Goal: Find specific page/section: Find specific page/section

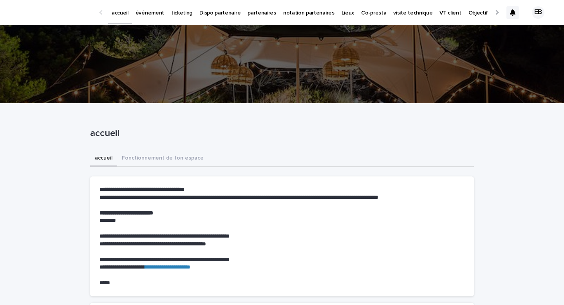
click at [154, 12] on p "événement" at bounding box center [150, 8] width 29 height 16
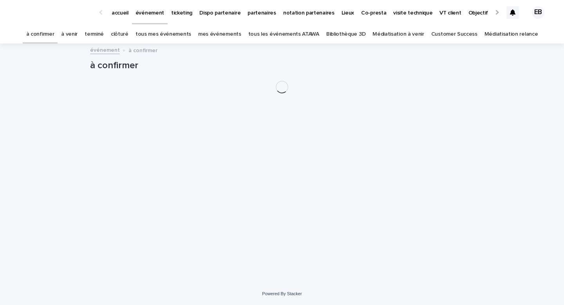
click at [245, 44] on div "à confirmer" at bounding box center [282, 62] width 384 height 36
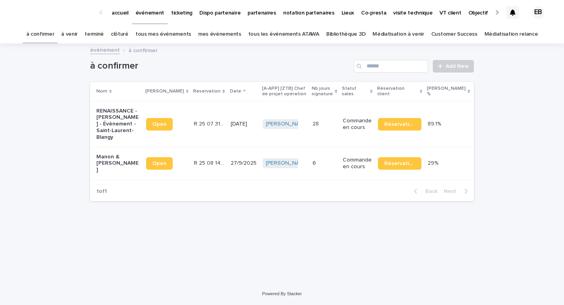
click at [268, 43] on link "tous les événements ATAWA" at bounding box center [283, 34] width 71 height 18
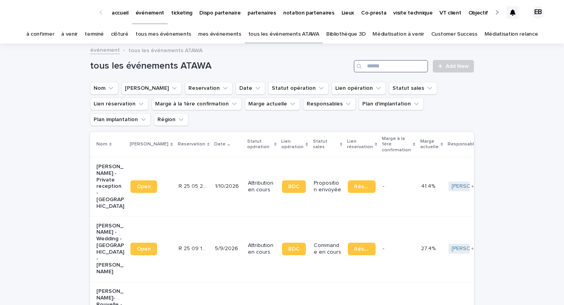
click at [383, 69] on input "Search" at bounding box center [391, 66] width 74 height 13
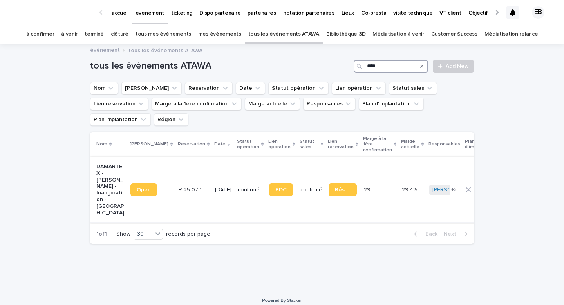
type input "****"
click at [215, 187] on p "[DATE]" at bounding box center [223, 190] width 16 height 7
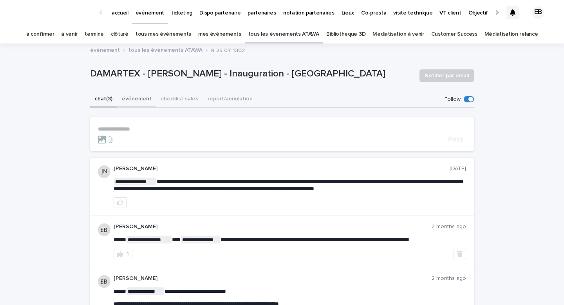
click at [132, 100] on button "événement" at bounding box center [136, 99] width 39 height 16
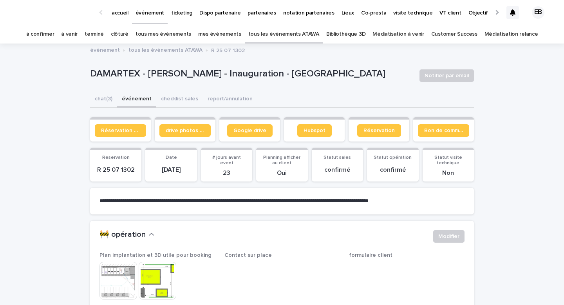
scroll to position [65, 0]
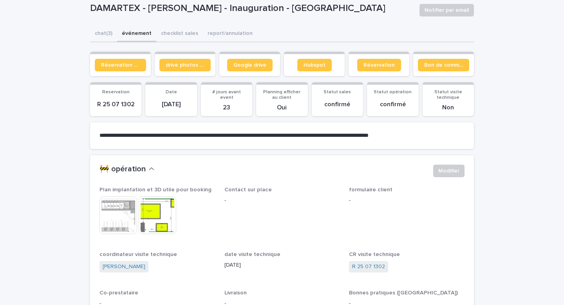
click at [156, 218] on img at bounding box center [158, 215] width 38 height 38
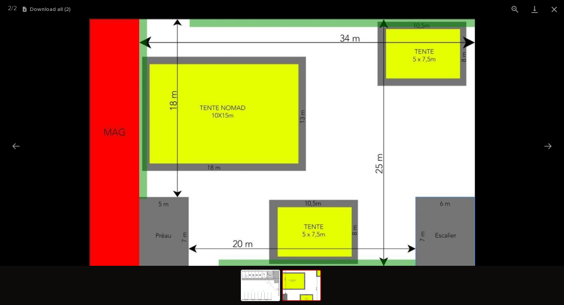
click at [63, 191] on picture at bounding box center [282, 141] width 564 height 247
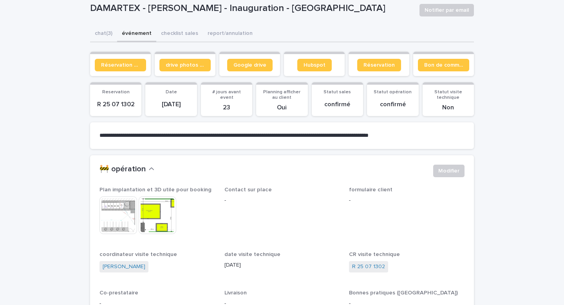
click at [109, 220] on img at bounding box center [119, 215] width 38 height 38
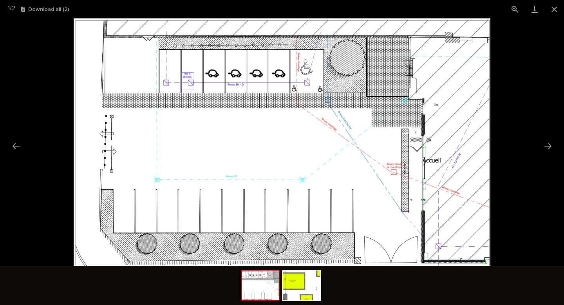
scroll to position [0, 0]
click at [47, 198] on picture at bounding box center [282, 141] width 564 height 247
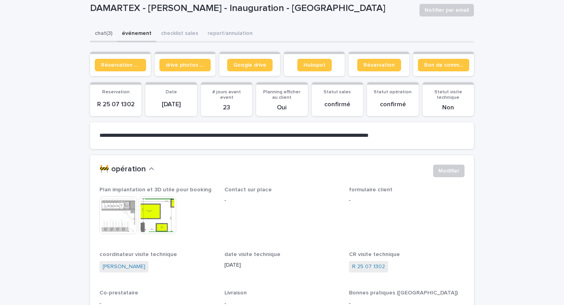
click at [102, 29] on button "chat (3)" at bounding box center [103, 34] width 27 height 16
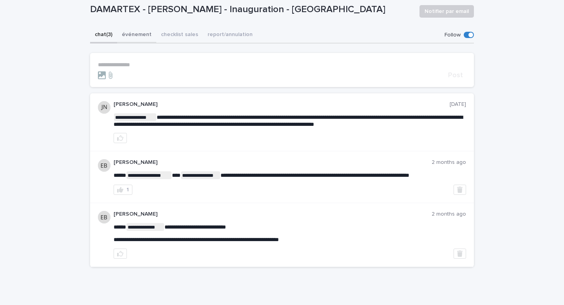
click at [134, 35] on div "**********" at bounding box center [282, 150] width 384 height 246
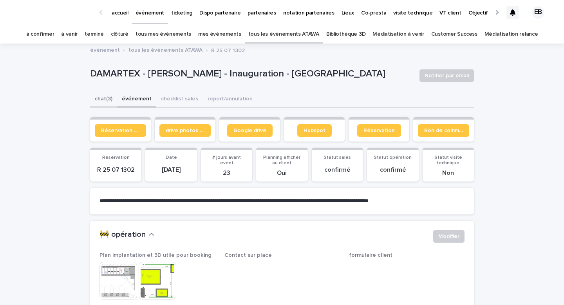
click at [107, 104] on button "chat (3)" at bounding box center [103, 99] width 27 height 16
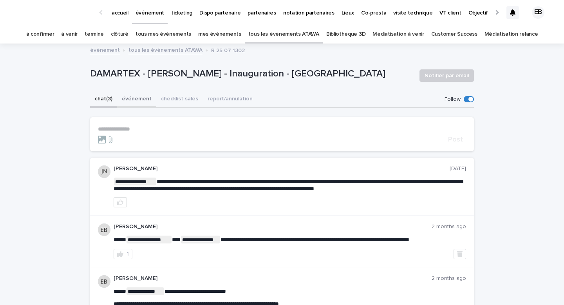
click at [144, 96] on button "événement" at bounding box center [136, 99] width 39 height 16
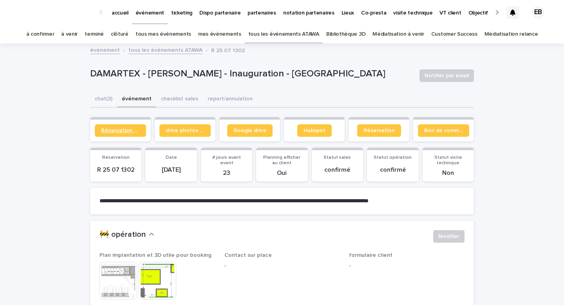
click at [113, 134] on link "Réservation client" at bounding box center [120, 130] width 51 height 13
click at [154, 276] on img at bounding box center [158, 281] width 38 height 38
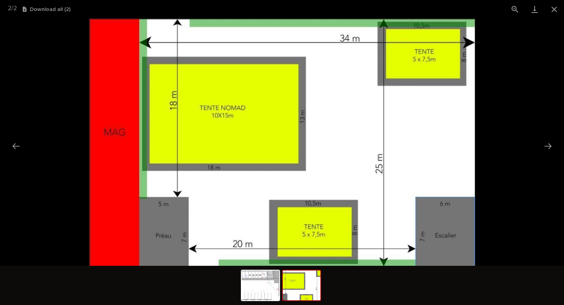
click at [154, 277] on div at bounding box center [282, 285] width 564 height 39
click at [43, 33] on picture at bounding box center [282, 141] width 564 height 247
